Goal: Understand process/instructions: Learn how to perform a task or action

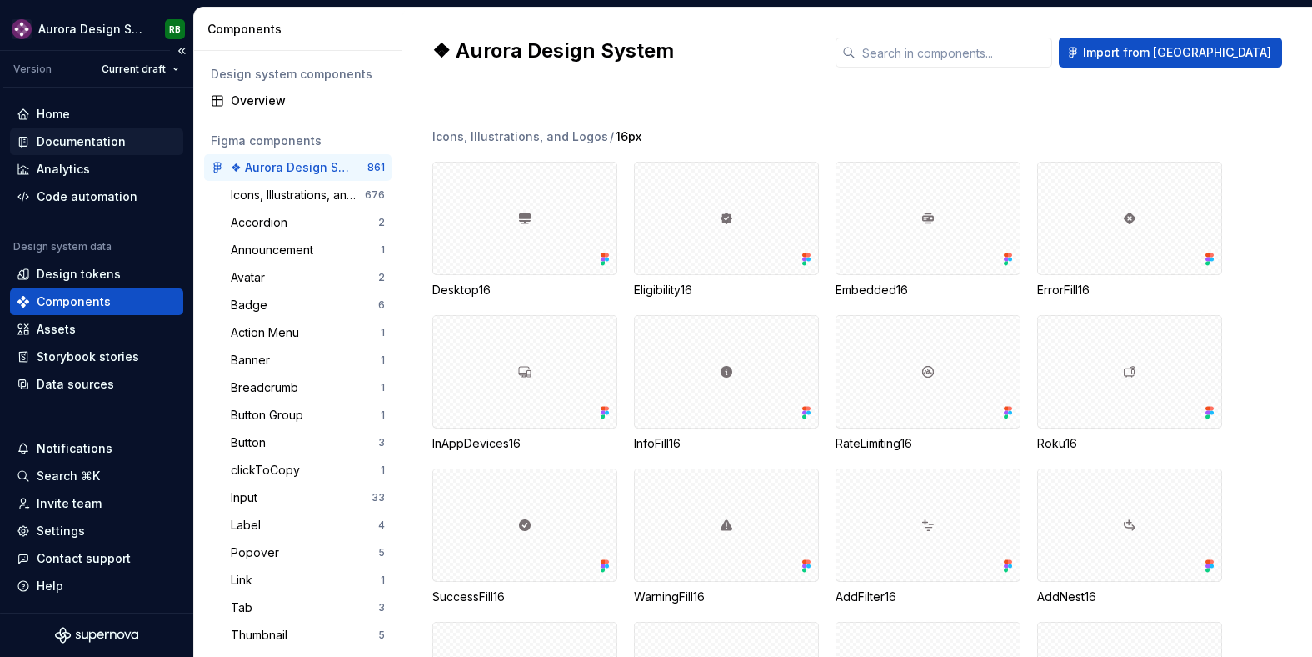
click at [102, 138] on div "Documentation" at bounding box center [81, 141] width 89 height 17
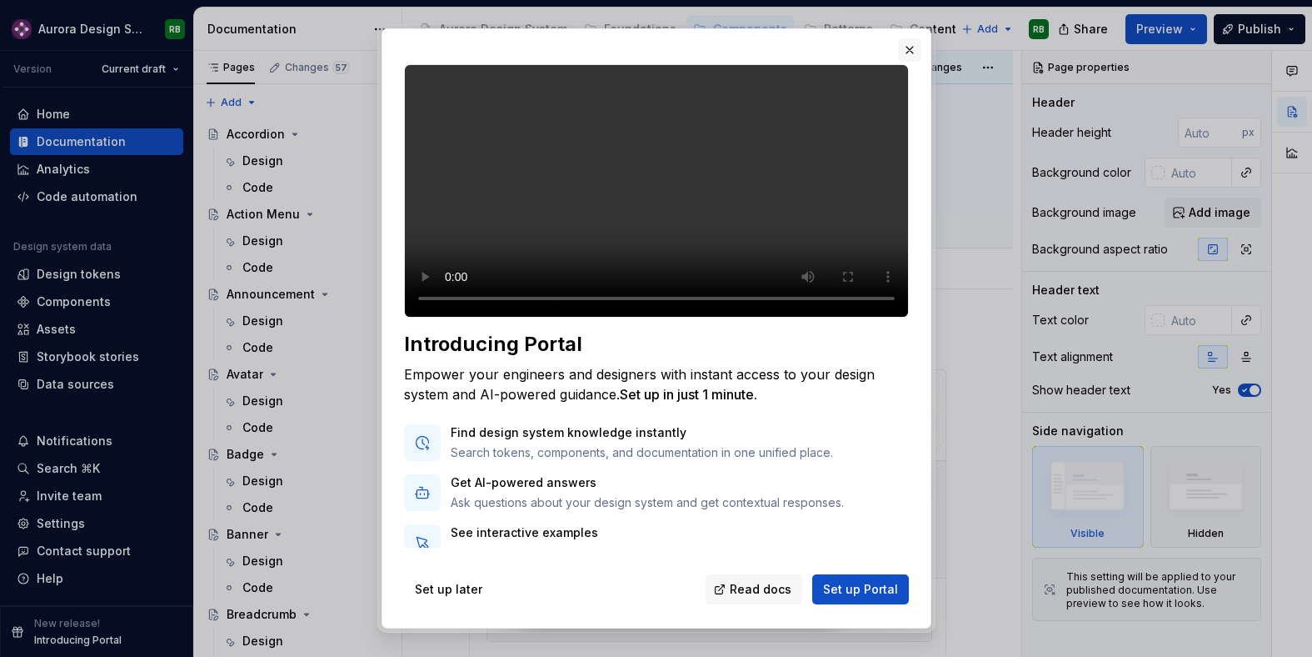
click at [906, 49] on button "button" at bounding box center [909, 49] width 23 height 23
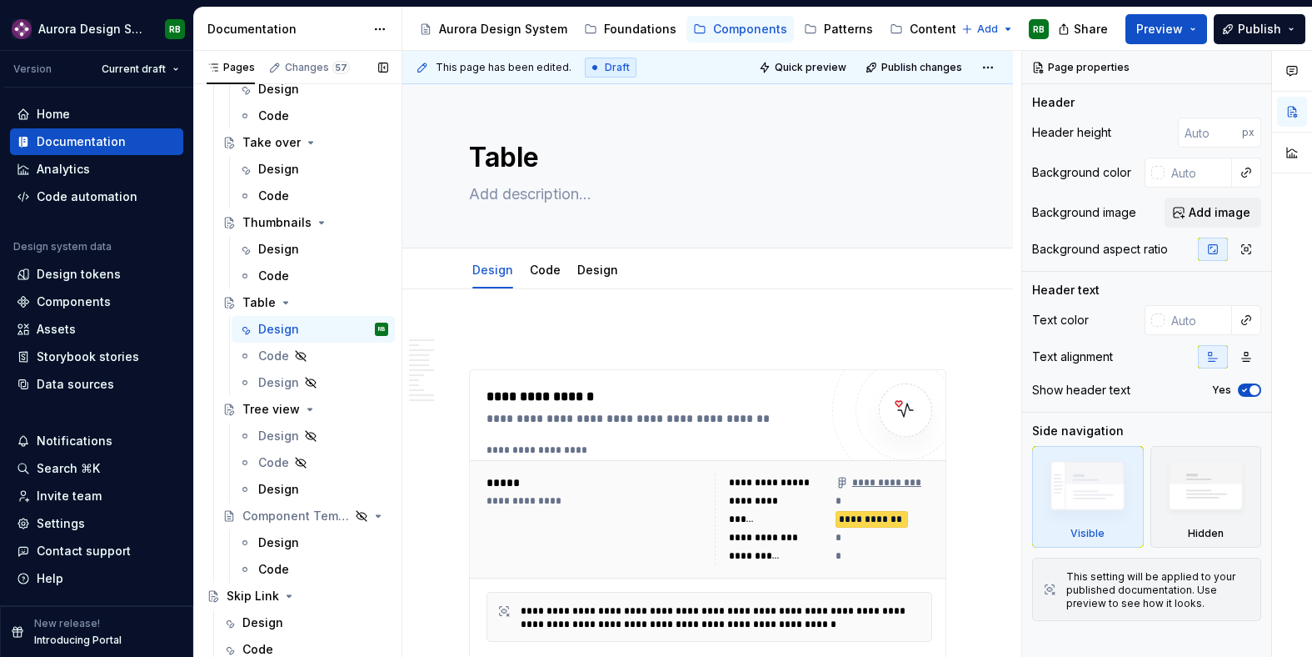
scroll to position [3113, 0]
click at [272, 593] on div "Skip Link" at bounding box center [253, 594] width 52 height 17
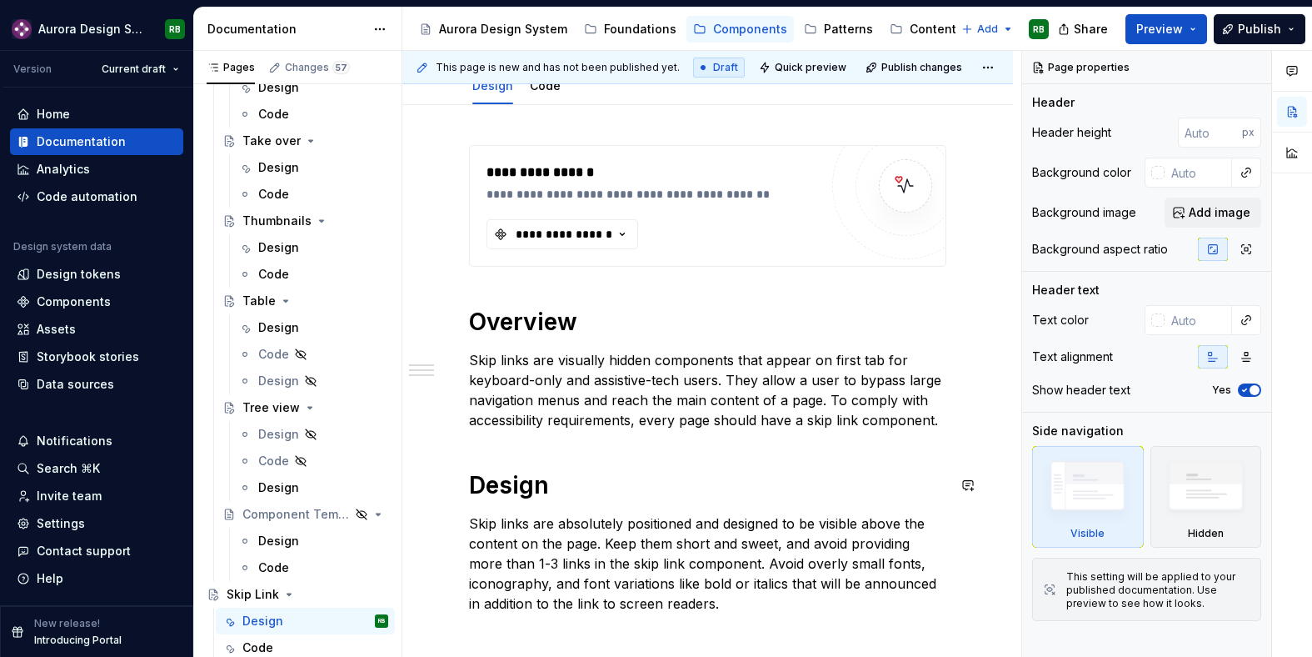
scroll to position [347, 0]
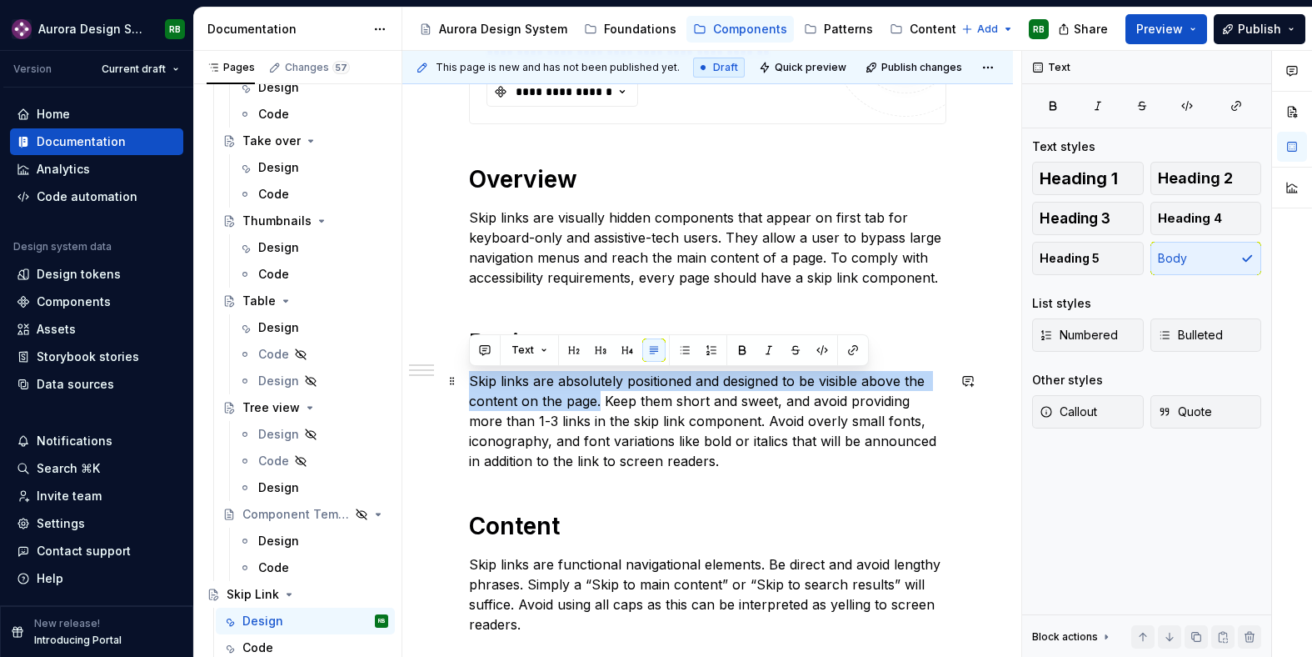
drag, startPoint x: 597, startPoint y: 399, endPoint x: 471, endPoint y: 384, distance: 127.5
click at [471, 384] on p "Skip links are absolutely positioned and designed to be visible above the conte…" at bounding box center [707, 421] width 477 height 100
type textarea "*"
paste div
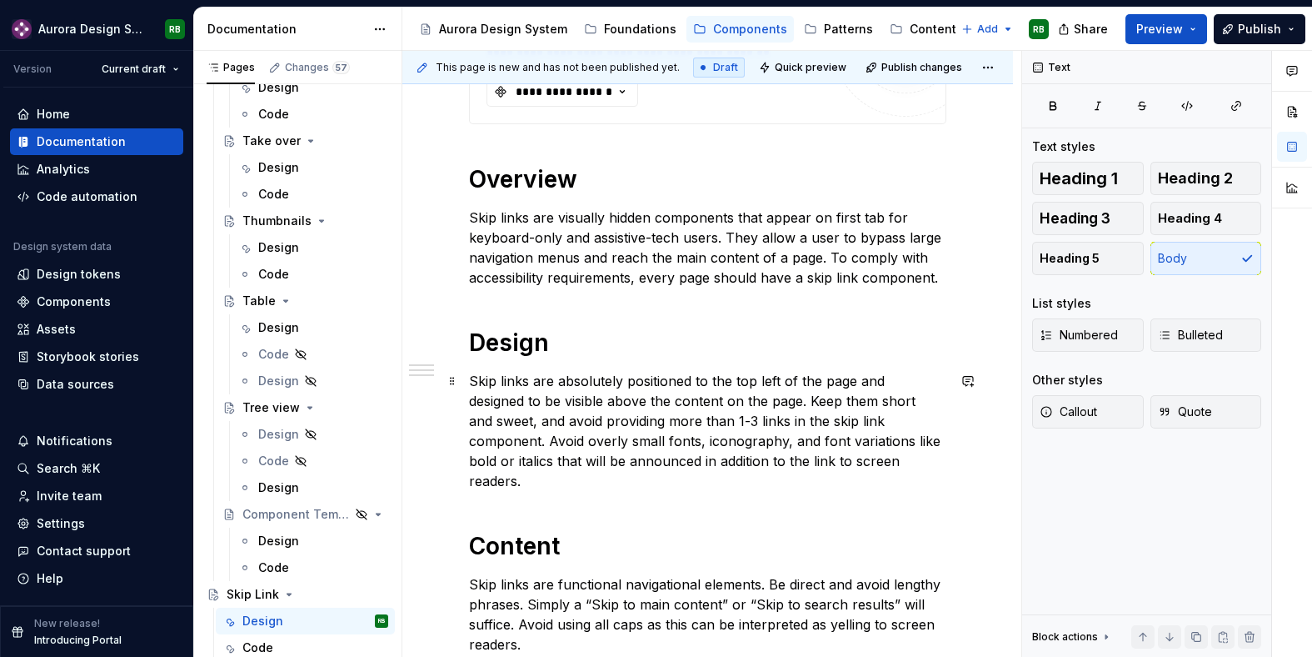
click at [647, 455] on p "Skip links are absolutely positioned to the top left of the page and designed t…" at bounding box center [707, 431] width 477 height 120
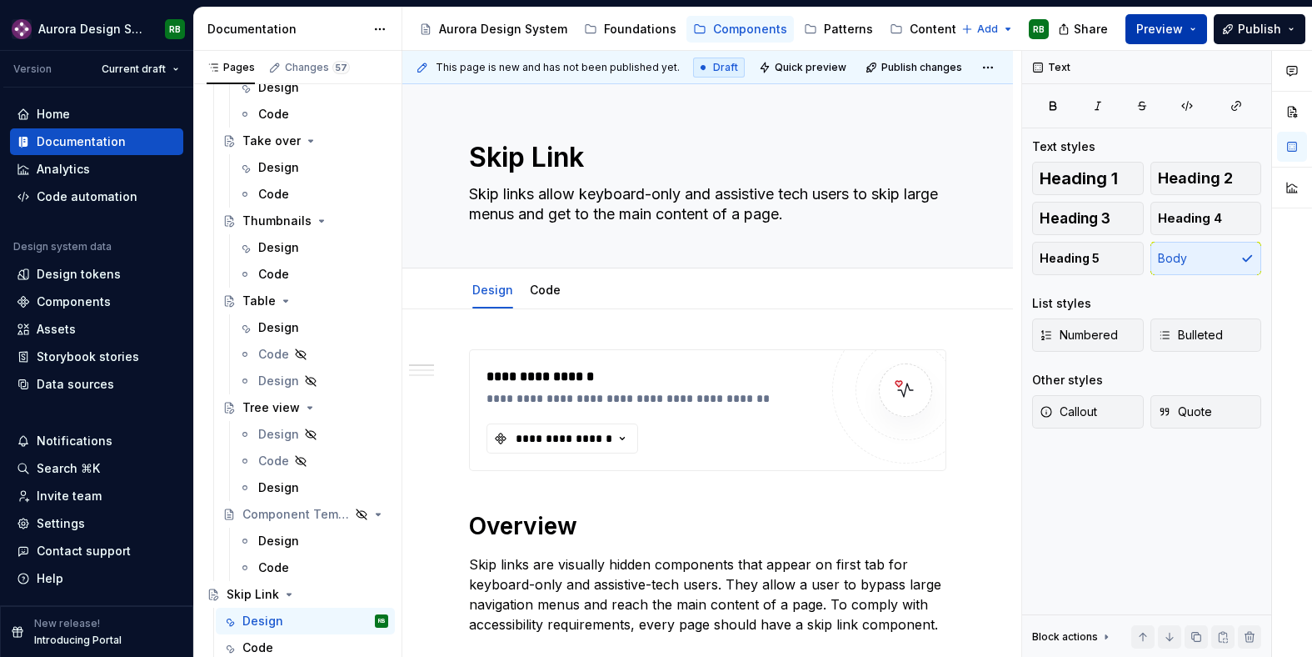
click at [1162, 27] on span "Preview" at bounding box center [1159, 29] width 47 height 17
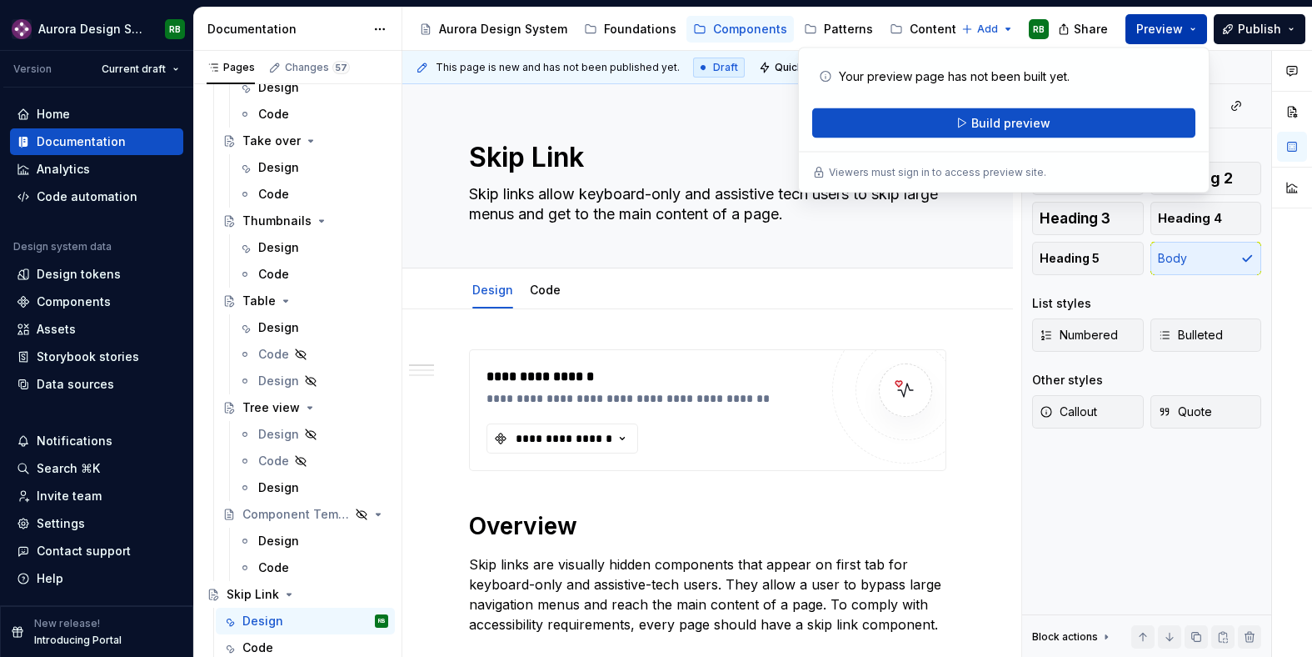
click at [1162, 27] on span "Preview" at bounding box center [1159, 29] width 47 height 17
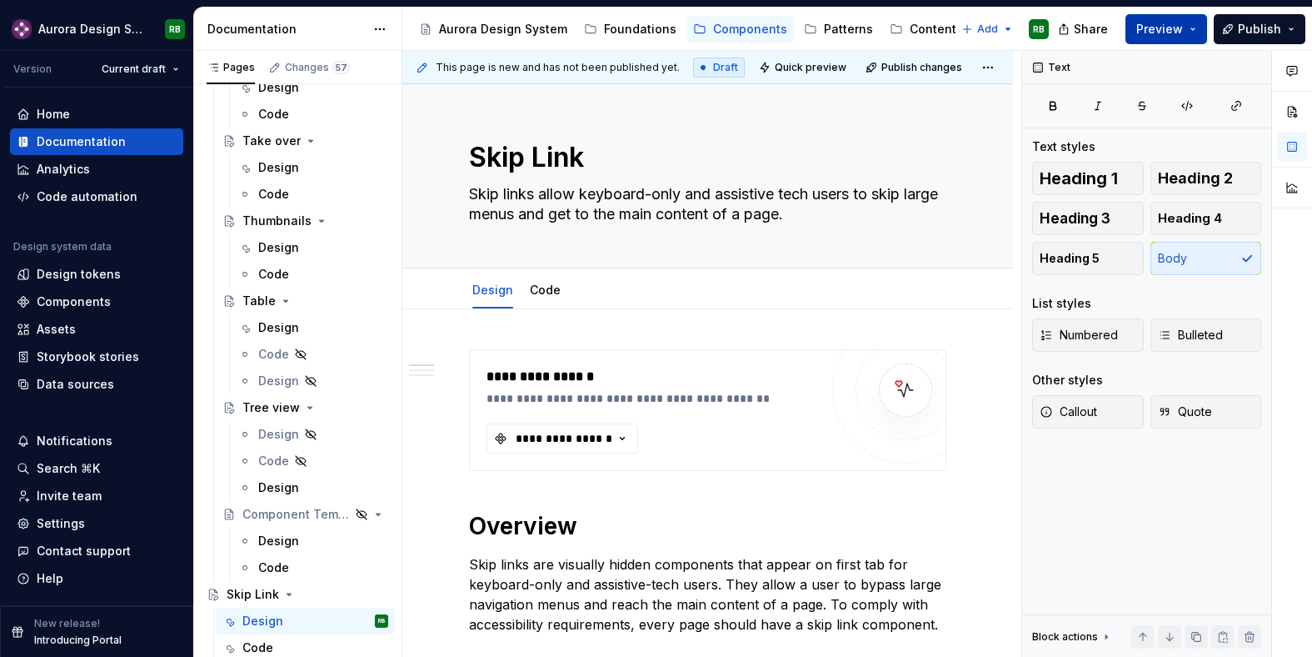
click at [1162, 27] on span "Preview" at bounding box center [1159, 29] width 47 height 17
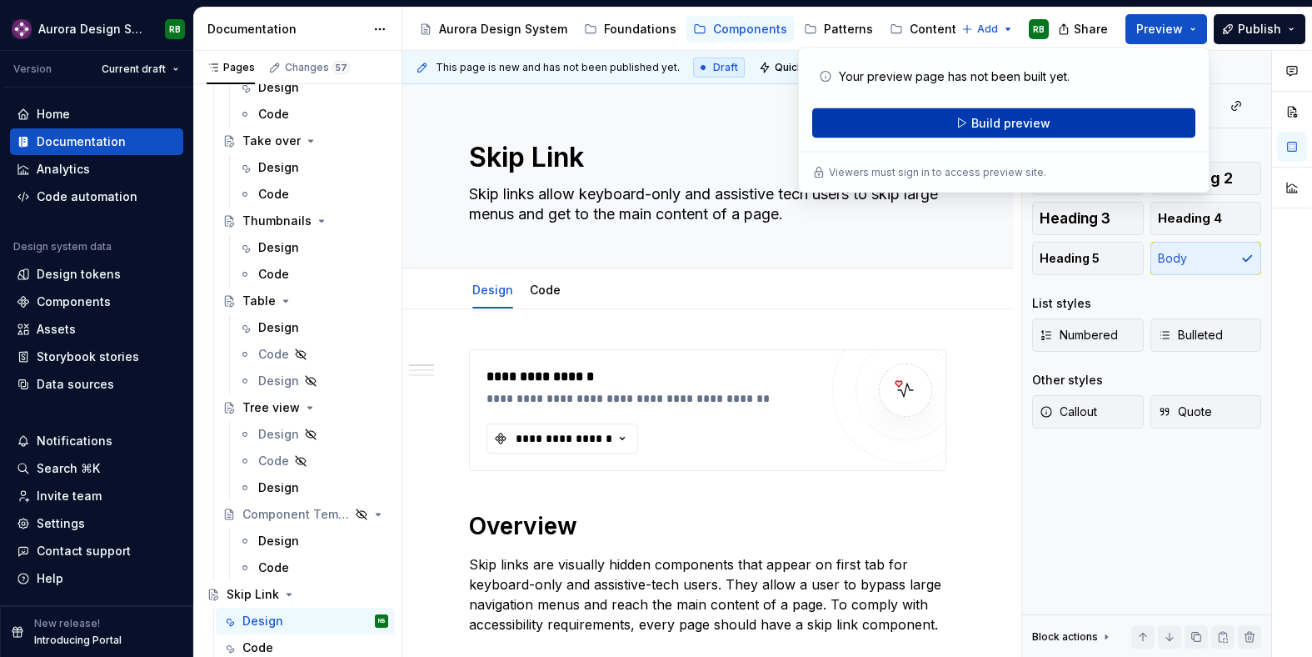
click at [1101, 124] on button "Build preview" at bounding box center [1003, 123] width 383 height 30
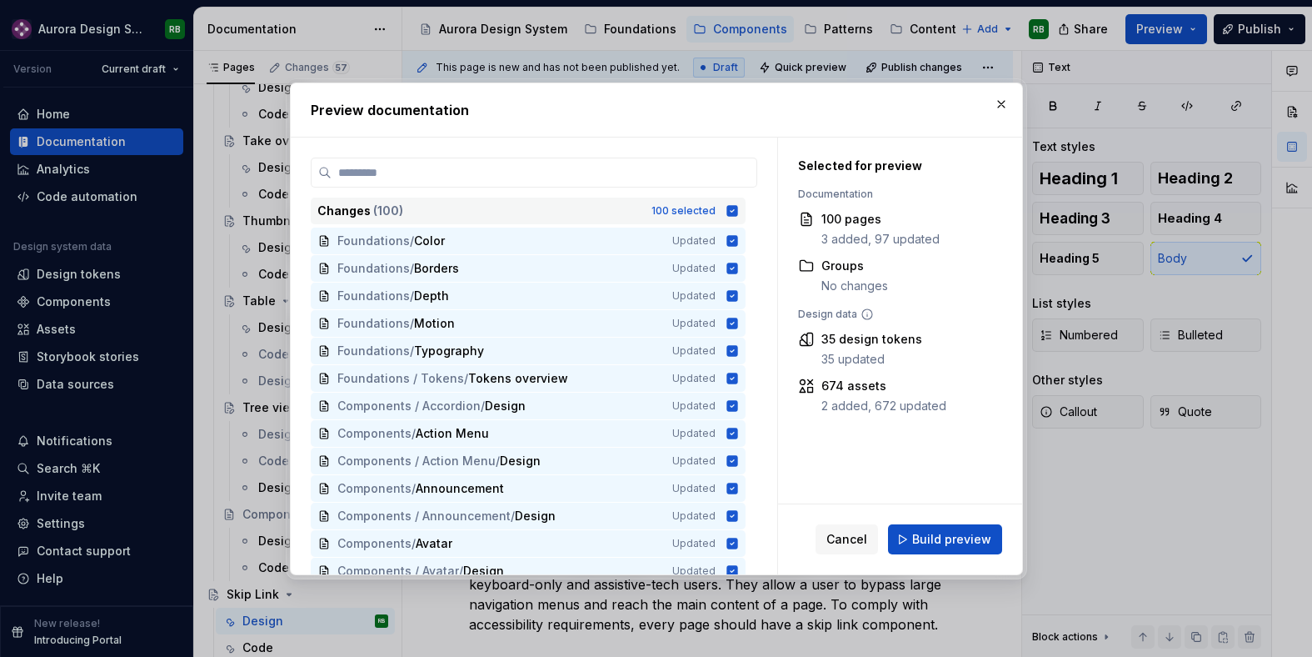
click at [737, 207] on icon at bounding box center [731, 210] width 11 height 11
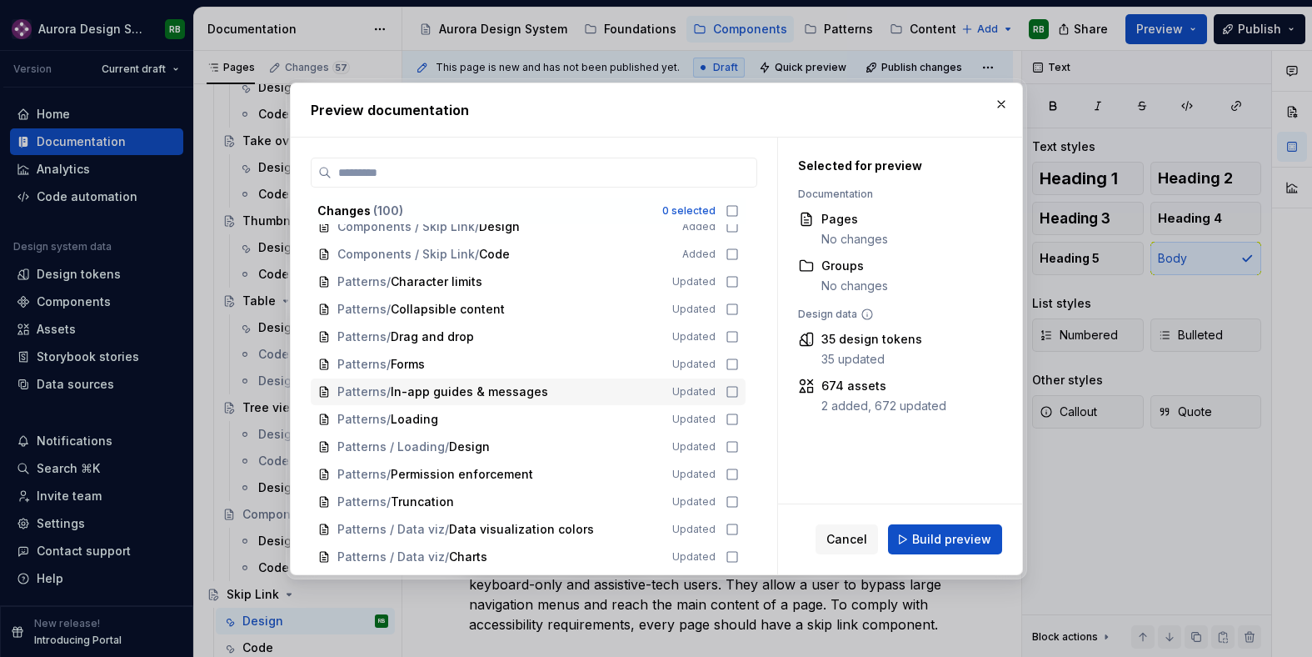
scroll to position [2176, 0]
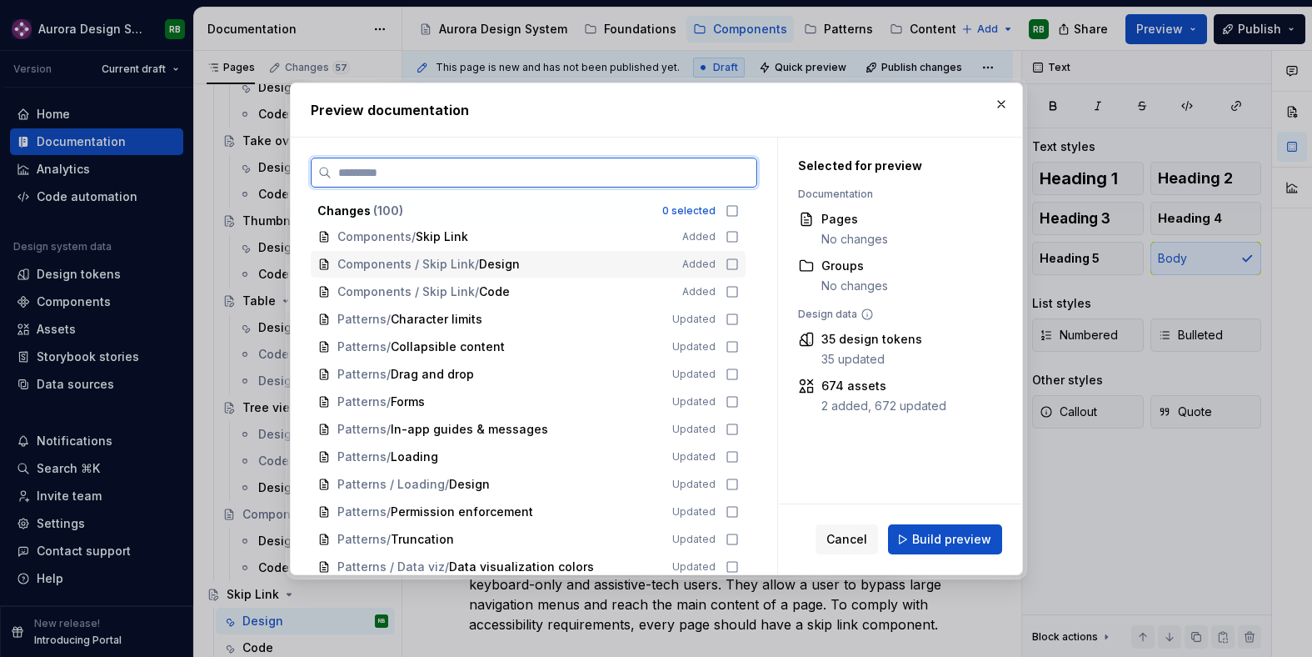
click at [739, 267] on icon at bounding box center [732, 263] width 13 height 13
click at [739, 290] on icon at bounding box center [732, 291] width 13 height 13
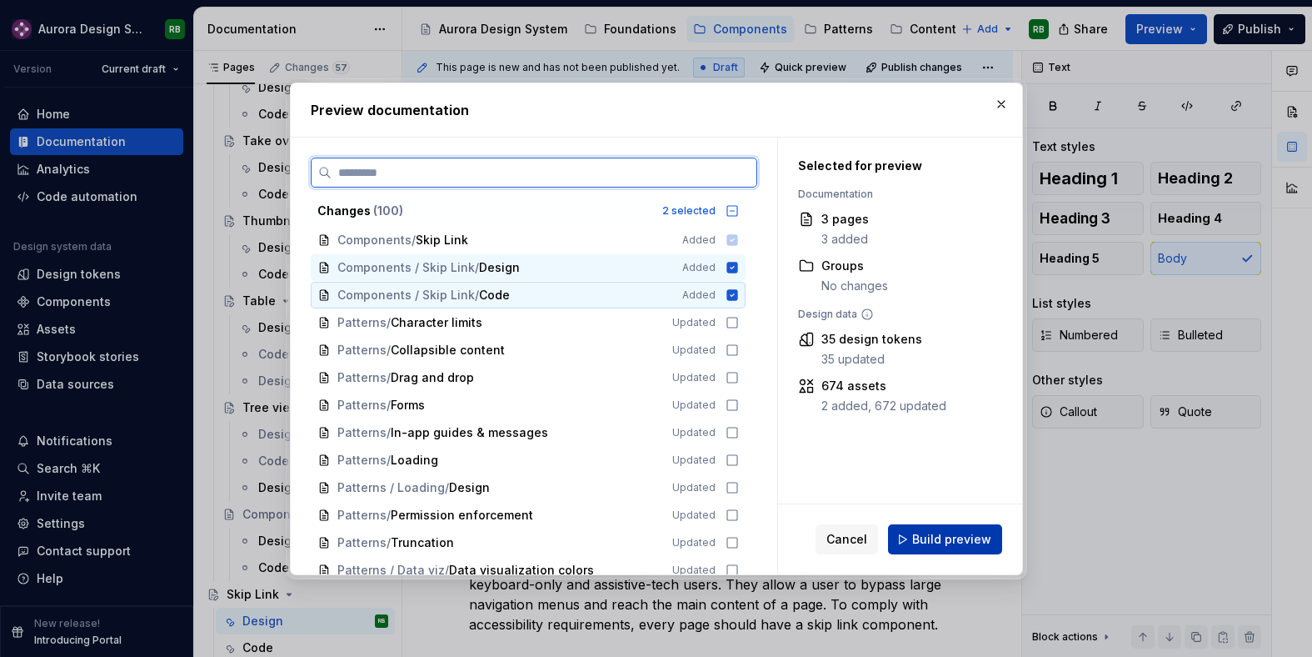
scroll to position [2173, 0]
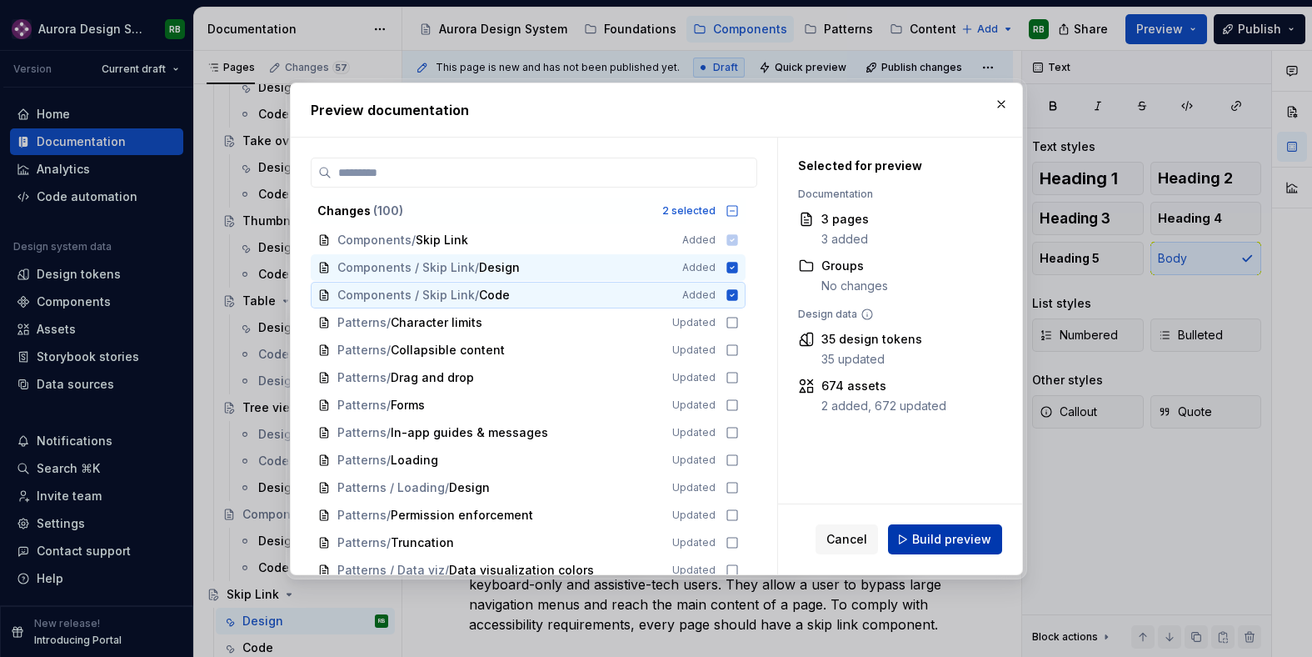
click at [947, 535] on span "Build preview" at bounding box center [951, 539] width 79 height 17
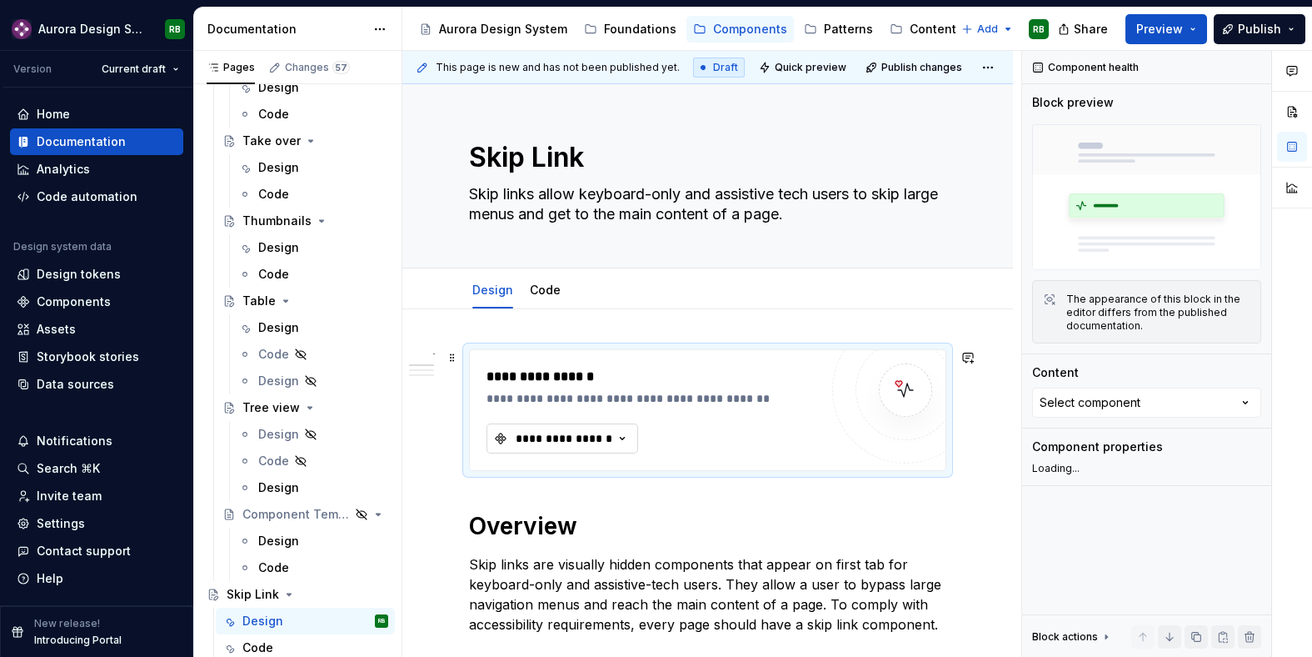
click at [587, 436] on div "**********" at bounding box center [564, 438] width 100 height 17
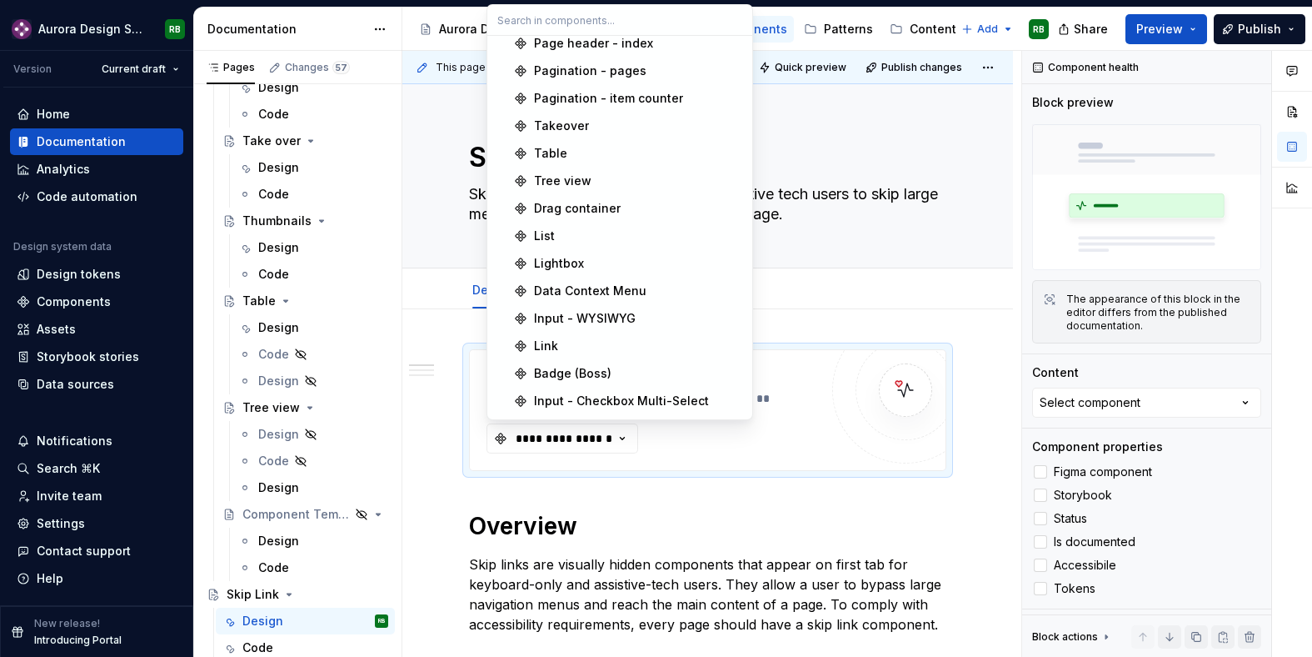
scroll to position [1712, 0]
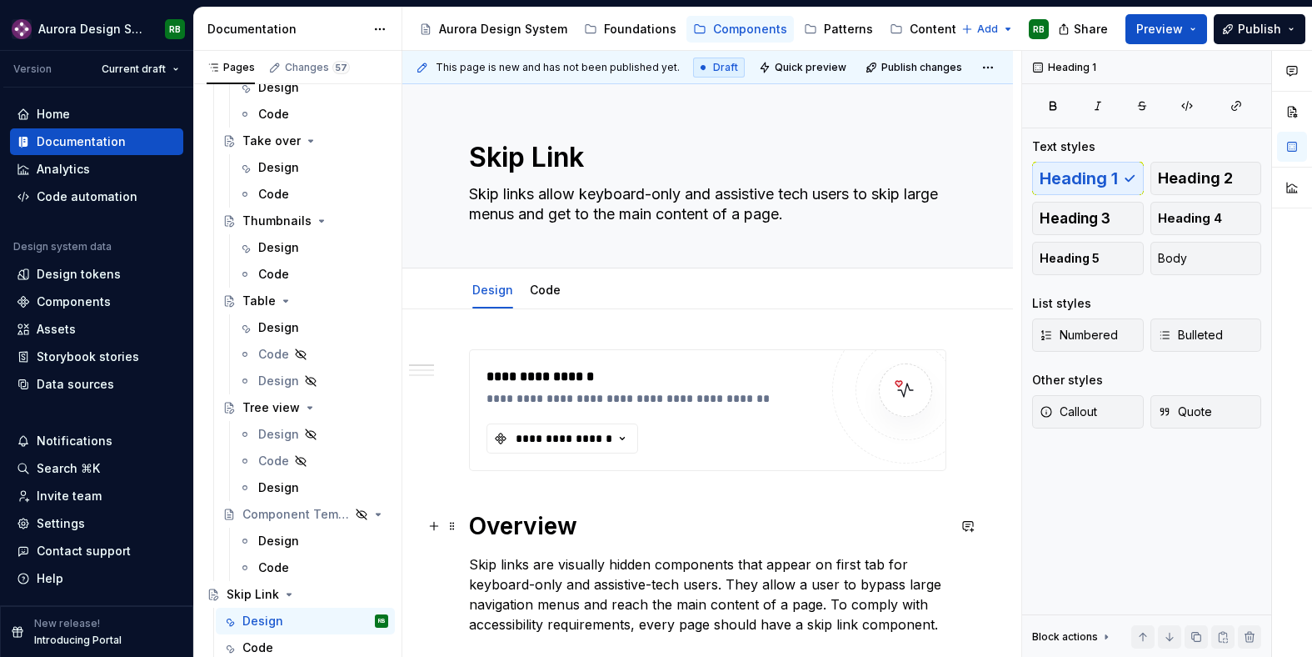
click at [652, 512] on h1 "Overview" at bounding box center [707, 526] width 477 height 30
click at [643, 535] on h1 "Overview" at bounding box center [707, 526] width 477 height 30
type textarea "*"
